Goal: Find specific page/section: Find specific page/section

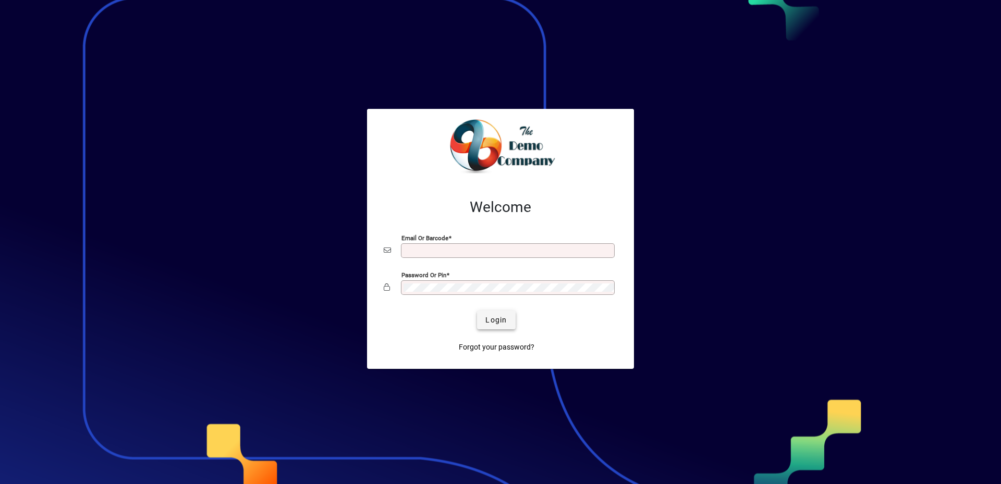
type input "**********"
click at [495, 317] on span "Login" at bounding box center [495, 320] width 21 height 11
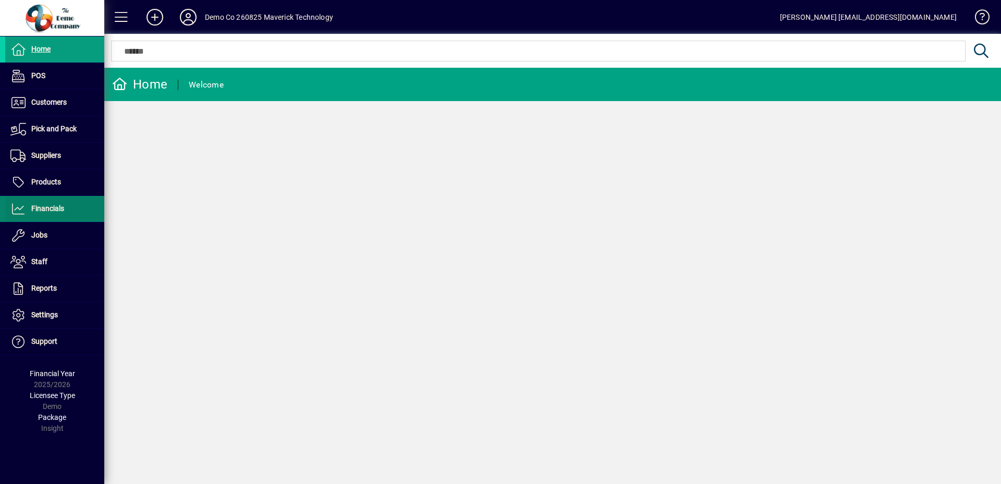
click at [64, 212] on span "Financials" at bounding box center [34, 209] width 59 height 13
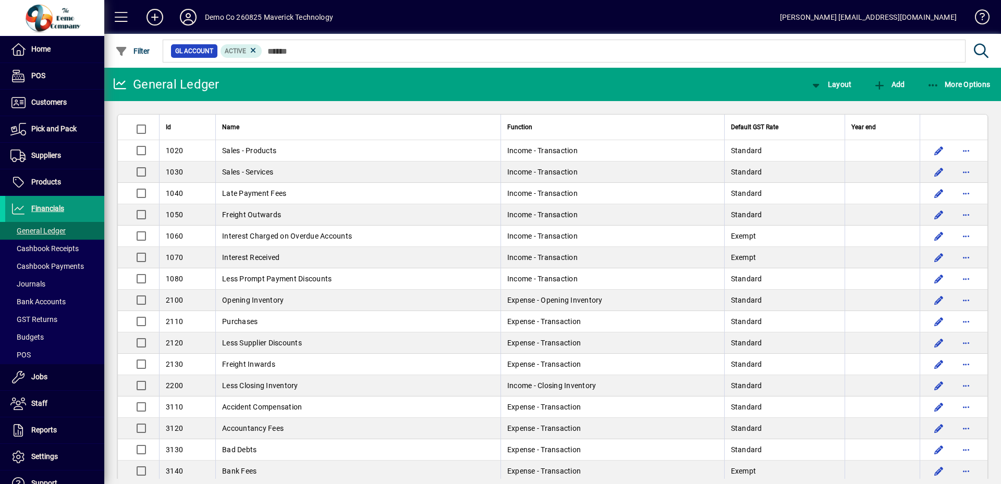
click at [64, 208] on span "Financials" at bounding box center [47, 208] width 33 height 8
